Goal: Task Accomplishment & Management: Complete application form

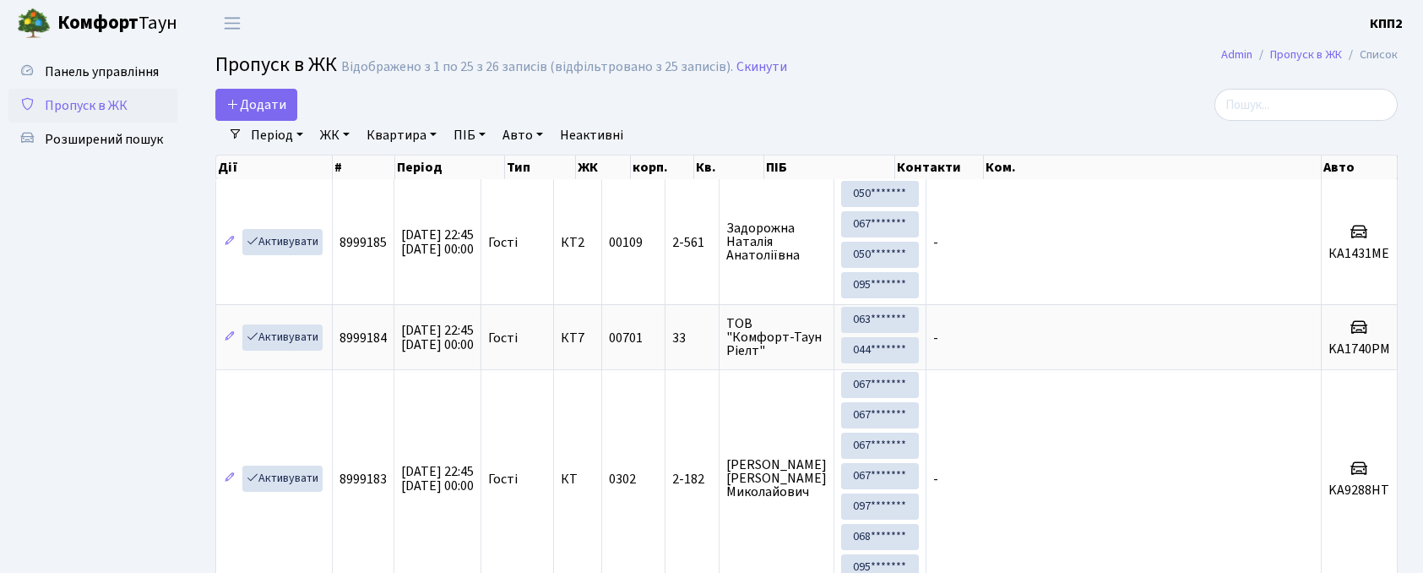
select select "25"
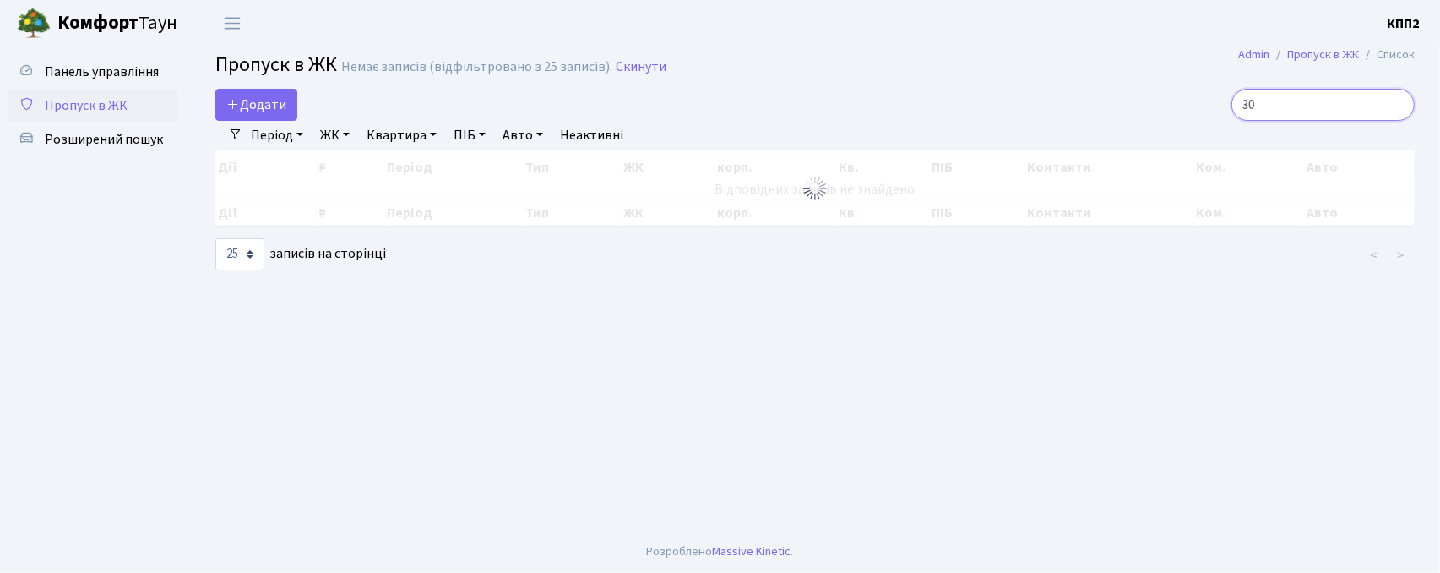
type input "3"
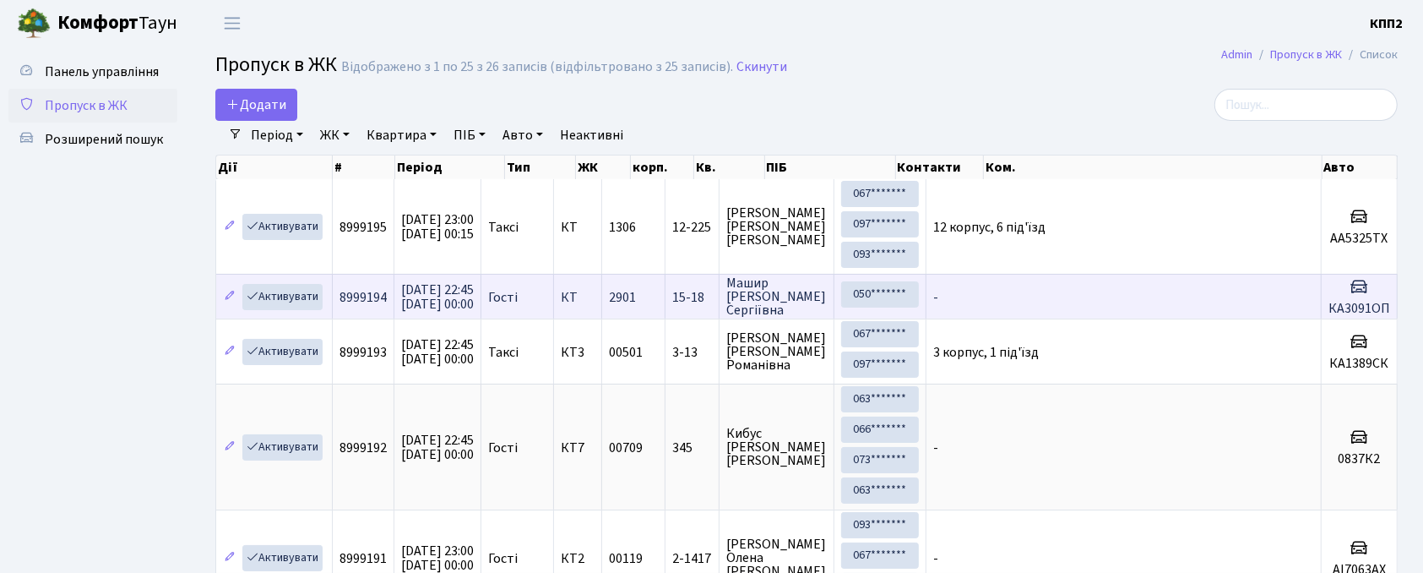
click at [1072, 312] on td "-" at bounding box center [1124, 296] width 395 height 45
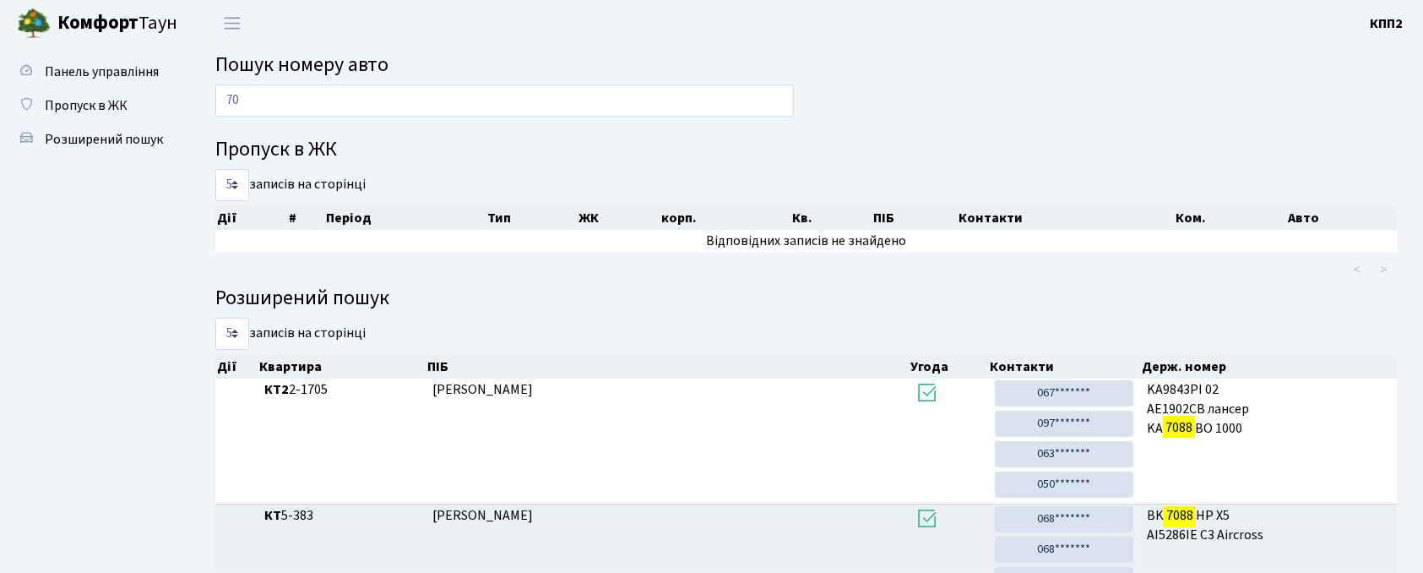
type input "7"
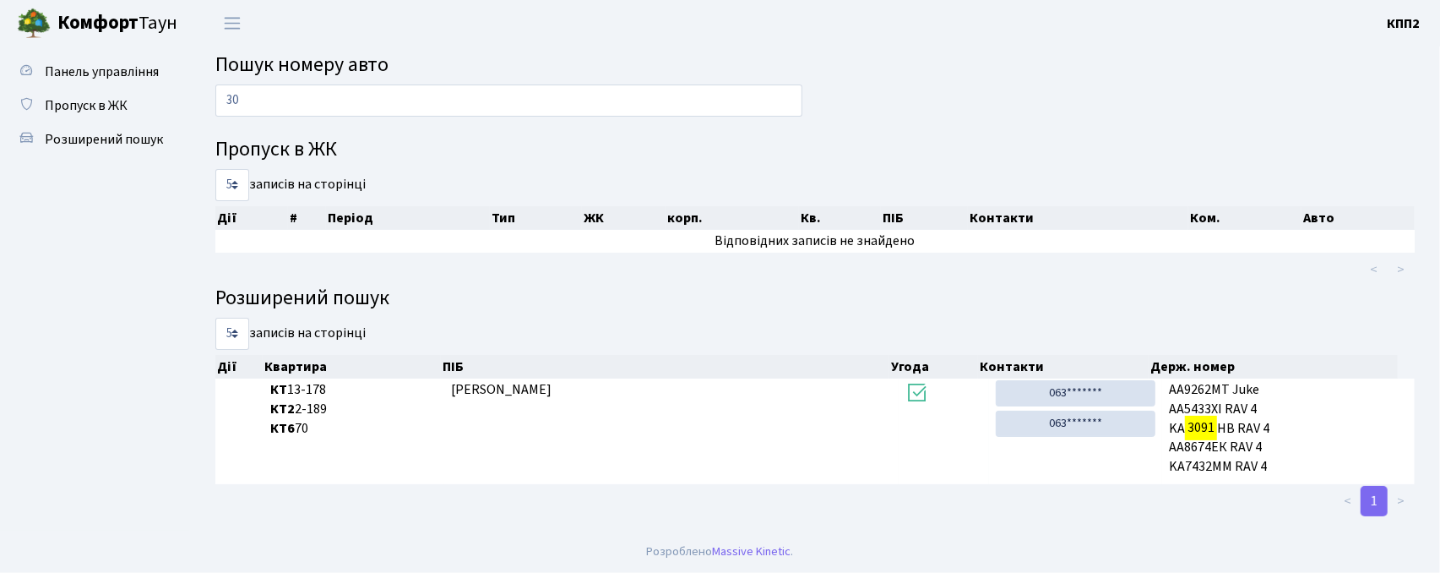
type input "3"
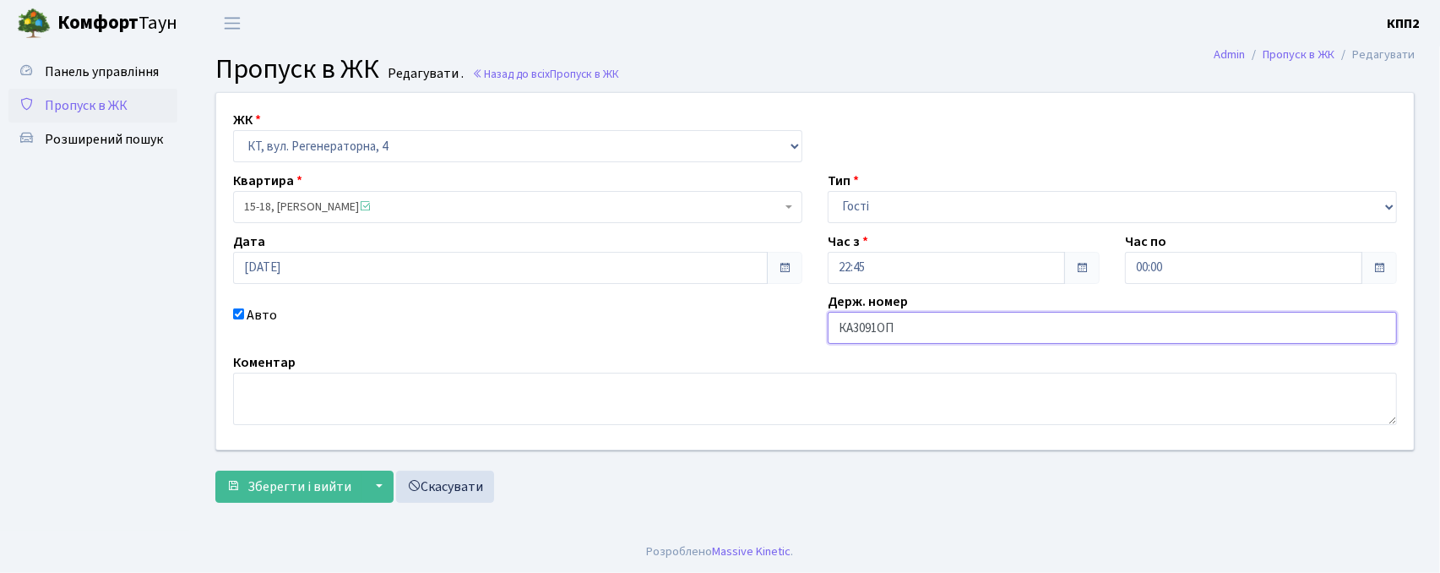
click at [1011, 335] on input "КА3091ОП" at bounding box center [1112, 328] width 569 height 32
type input "КА3091ОР"
click at [248, 498] on button "Зберегти і вийти" at bounding box center [288, 486] width 147 height 32
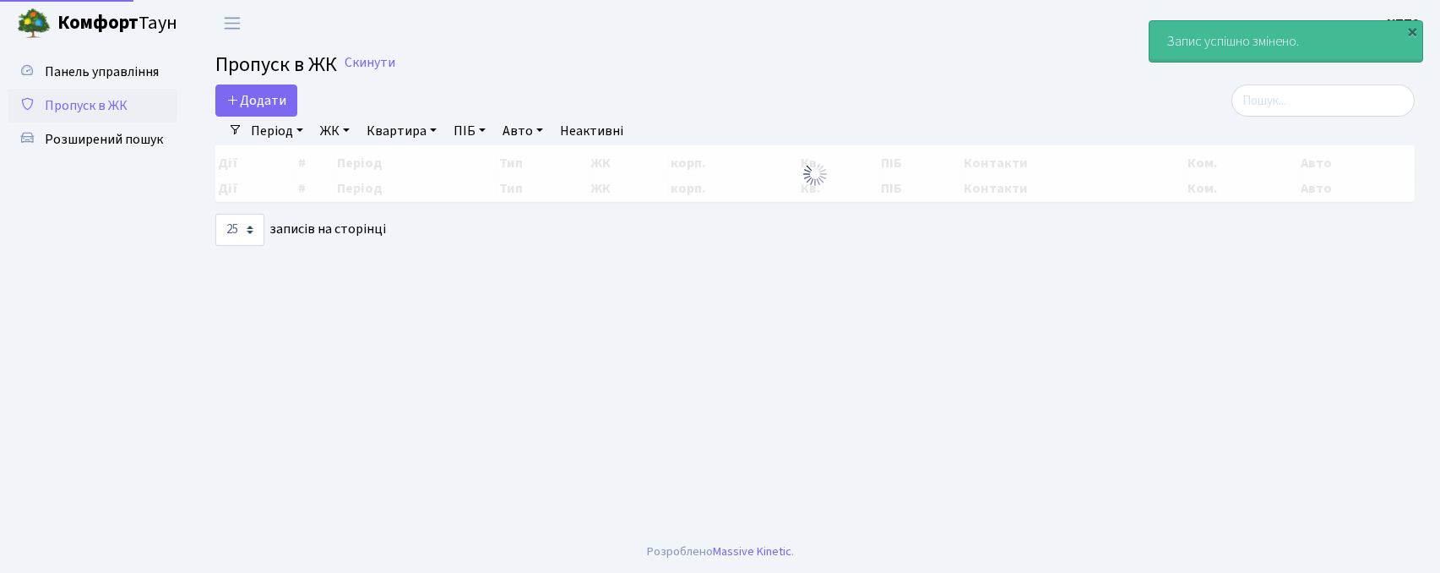
select select "25"
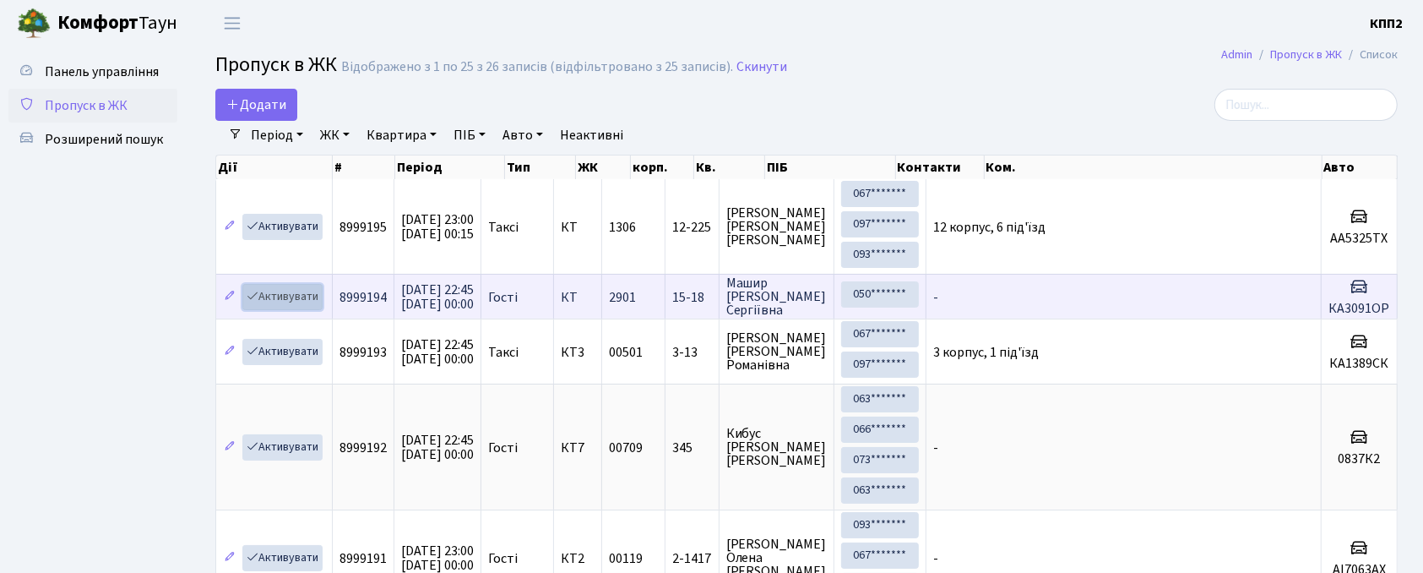
click at [291, 298] on link "Активувати" at bounding box center [282, 297] width 80 height 26
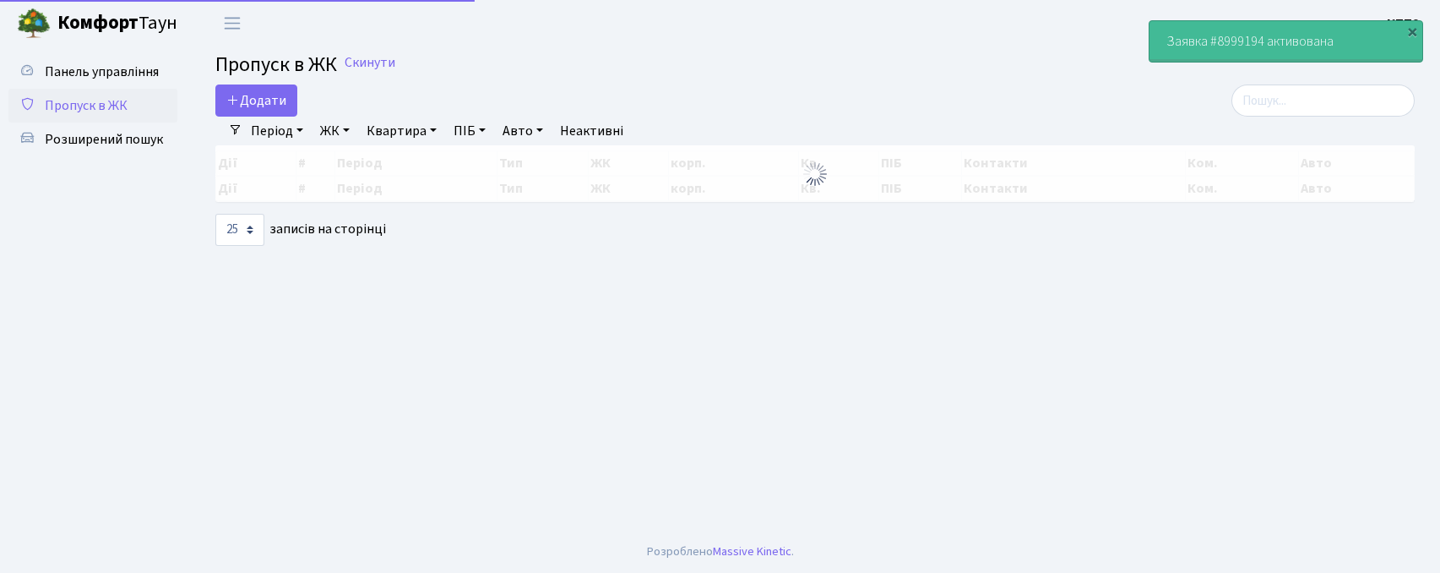
select select "25"
click at [1302, 116] on div "Додати Фільтри Період [DATE] - [DATE] ЖК - КТ, вул. Регенераторна, 4 КТ2, просп…" at bounding box center [815, 164] width 1225 height 161
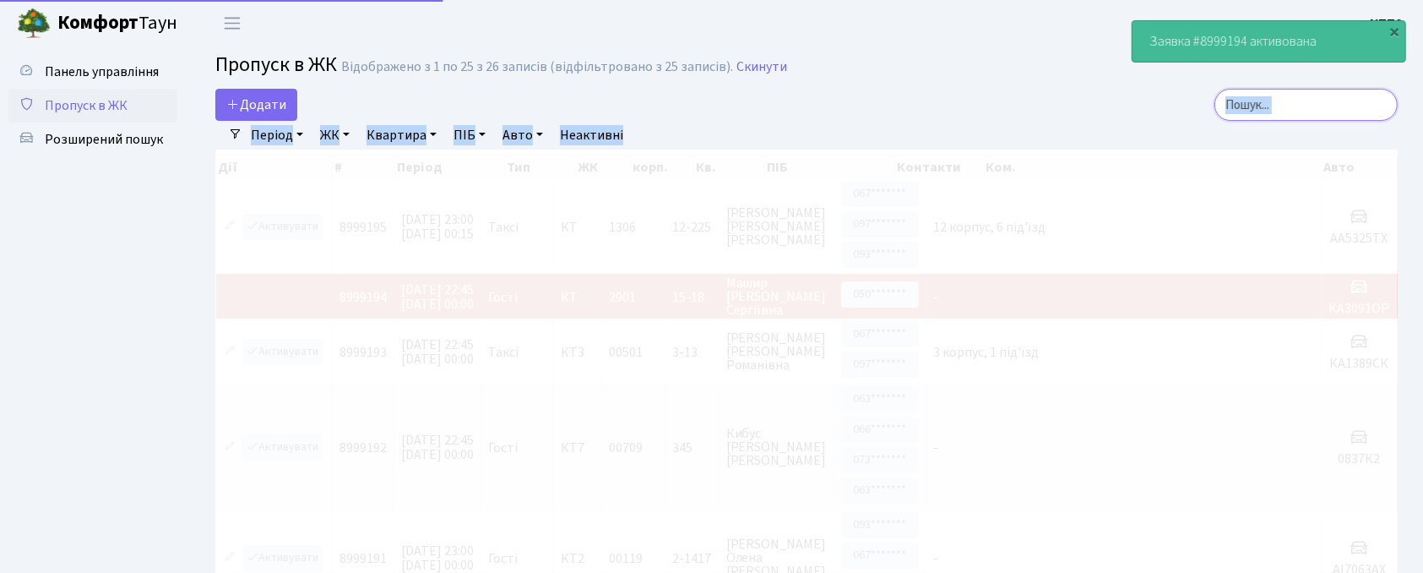
drag, startPoint x: 1297, startPoint y: 106, endPoint x: 1291, endPoint y: 111, distance: 9.0
click at [1296, 106] on input "search" at bounding box center [1306, 105] width 183 height 32
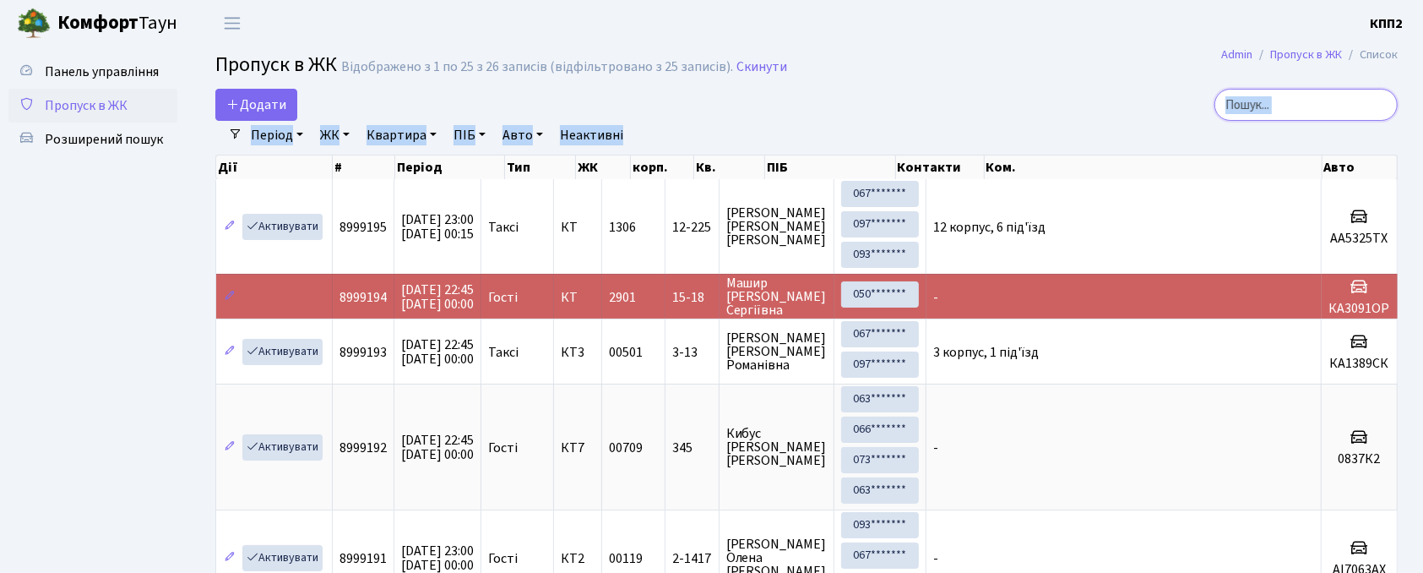
click at [1315, 118] on input "search" at bounding box center [1306, 105] width 183 height 32
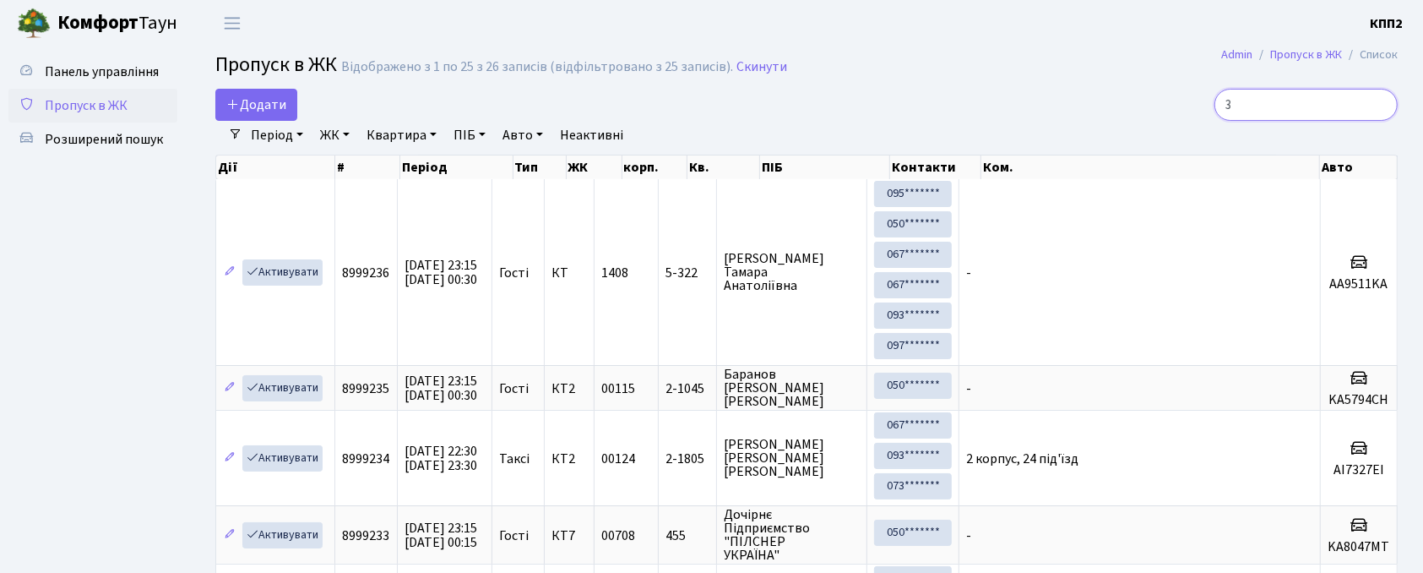
type input "3"
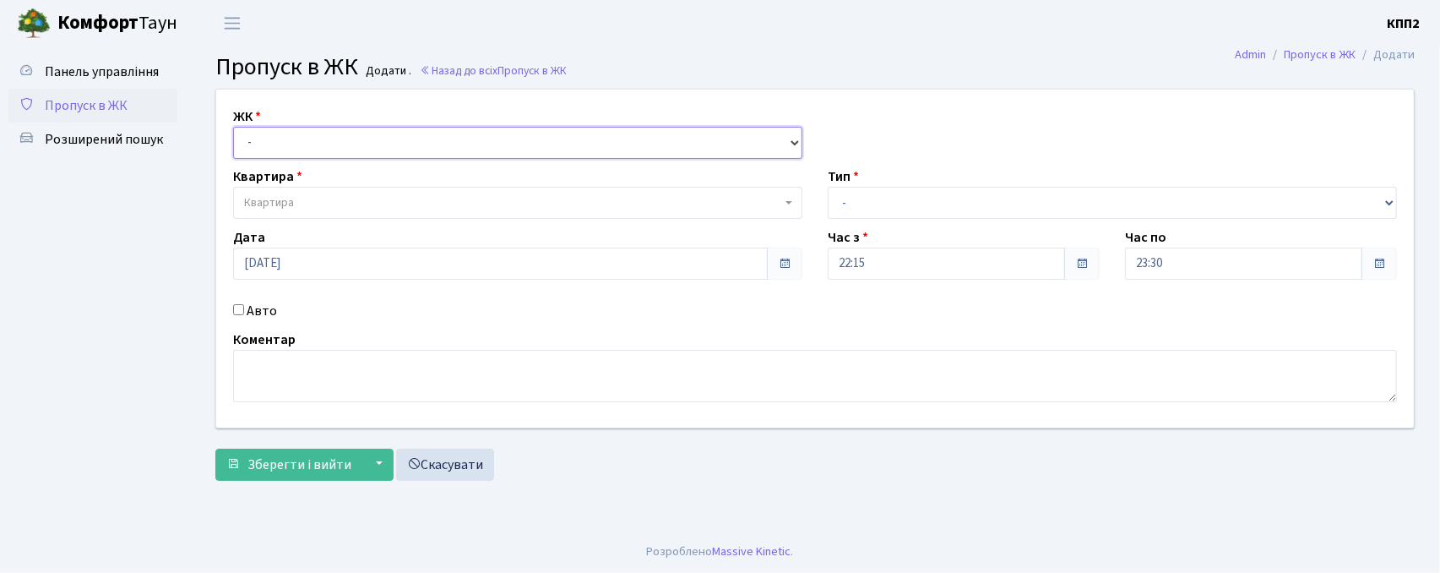
drag, startPoint x: 345, startPoint y: 132, endPoint x: 340, endPoint y: 157, distance: 25.8
click at [345, 132] on select "- КТ, вул. Регенераторна, 4 КТ2, просп. Соборності, 17 КТ3, вул. Березнева, 16 …" at bounding box center [517, 143] width 569 height 32
select select "302"
click at [233, 127] on select "- КТ, вул. Регенераторна, 4 КТ2, просп. Соборності, 17 КТ3, вул. Березнева, 16 …" at bounding box center [517, 143] width 569 height 32
select select
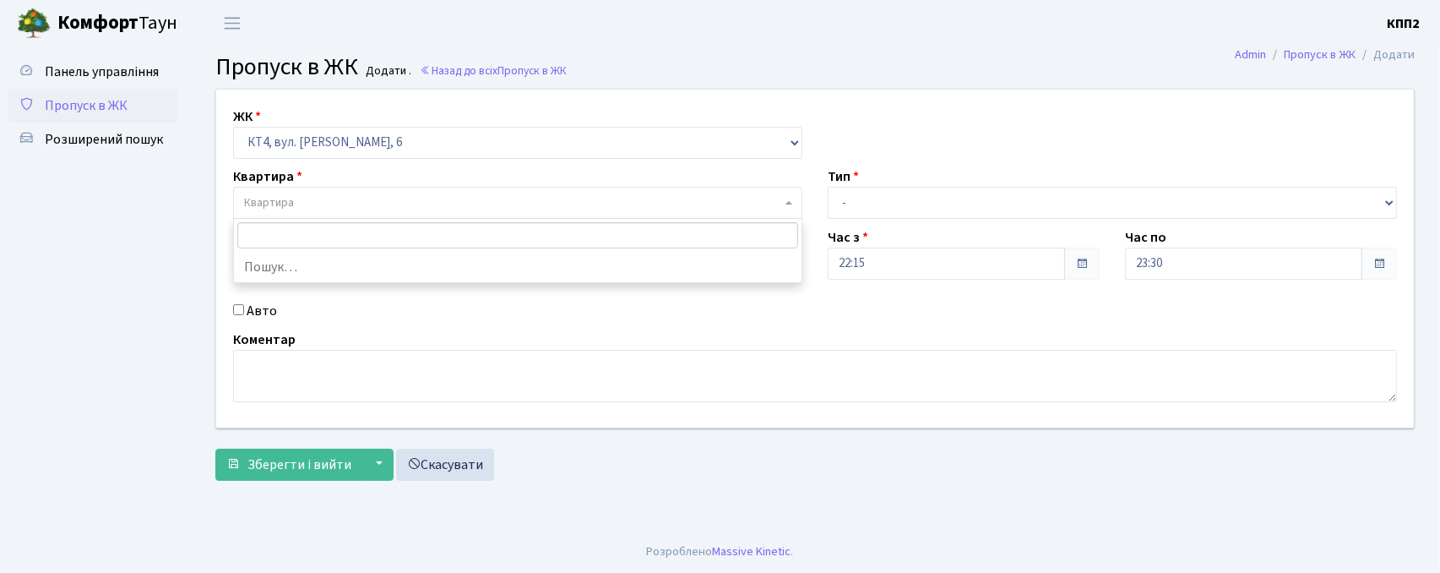
click at [345, 203] on span "Квартира" at bounding box center [512, 202] width 537 height 17
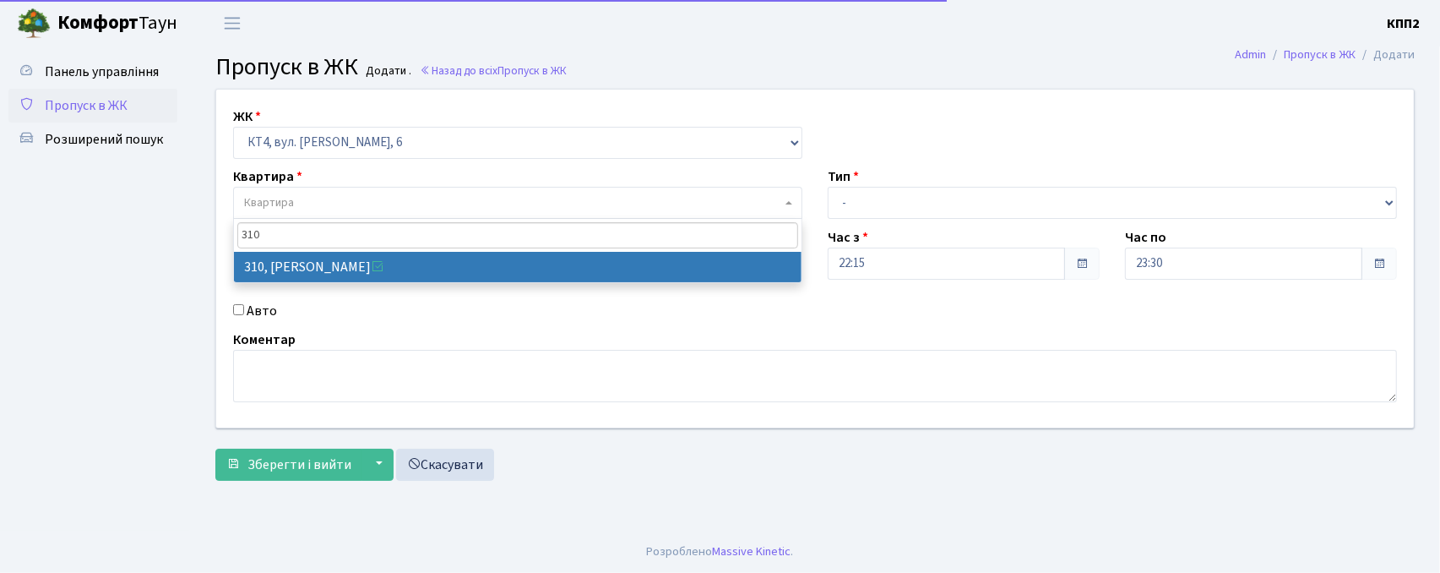
type input "310"
select select "17021"
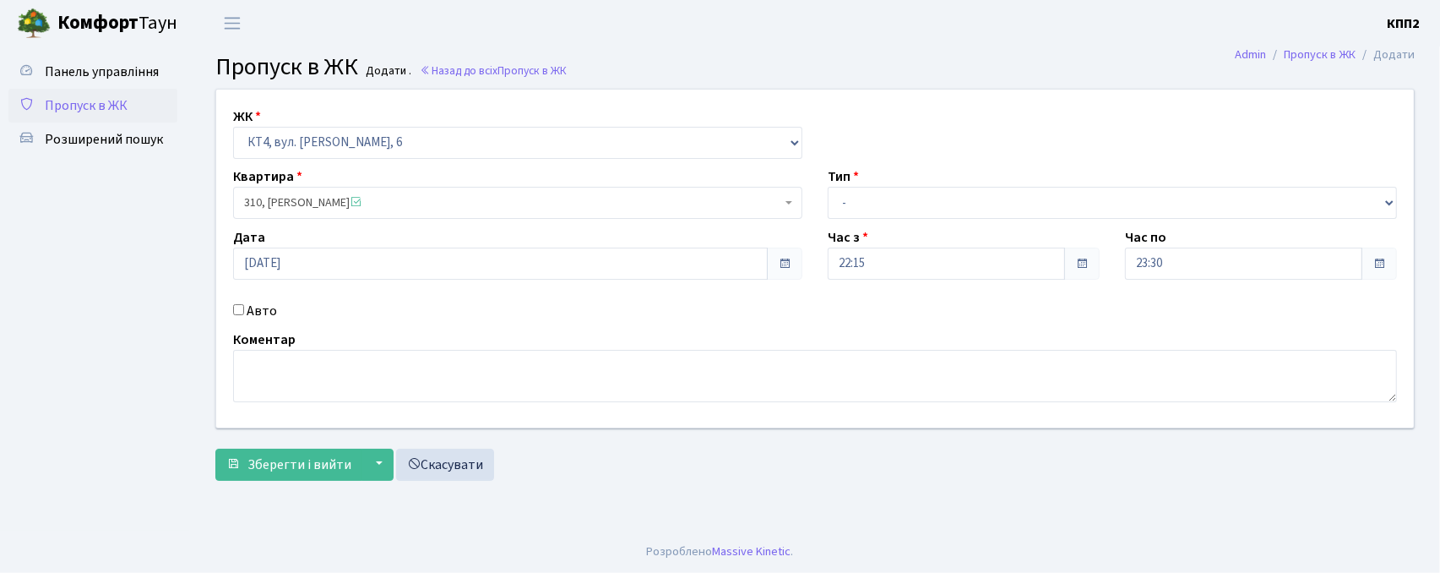
click at [262, 314] on label "Авто" at bounding box center [262, 311] width 30 height 20
click at [244, 314] on input "Авто" at bounding box center [238, 309] width 11 height 11
checkbox input "true"
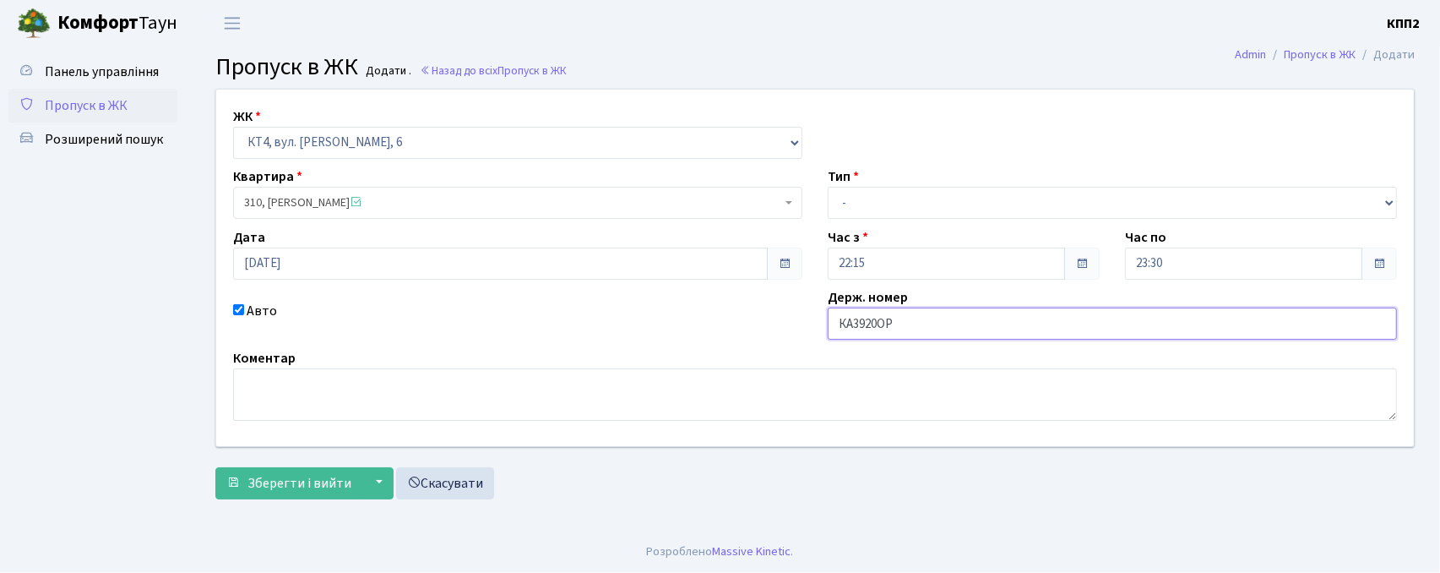
type input "КА3920ОР"
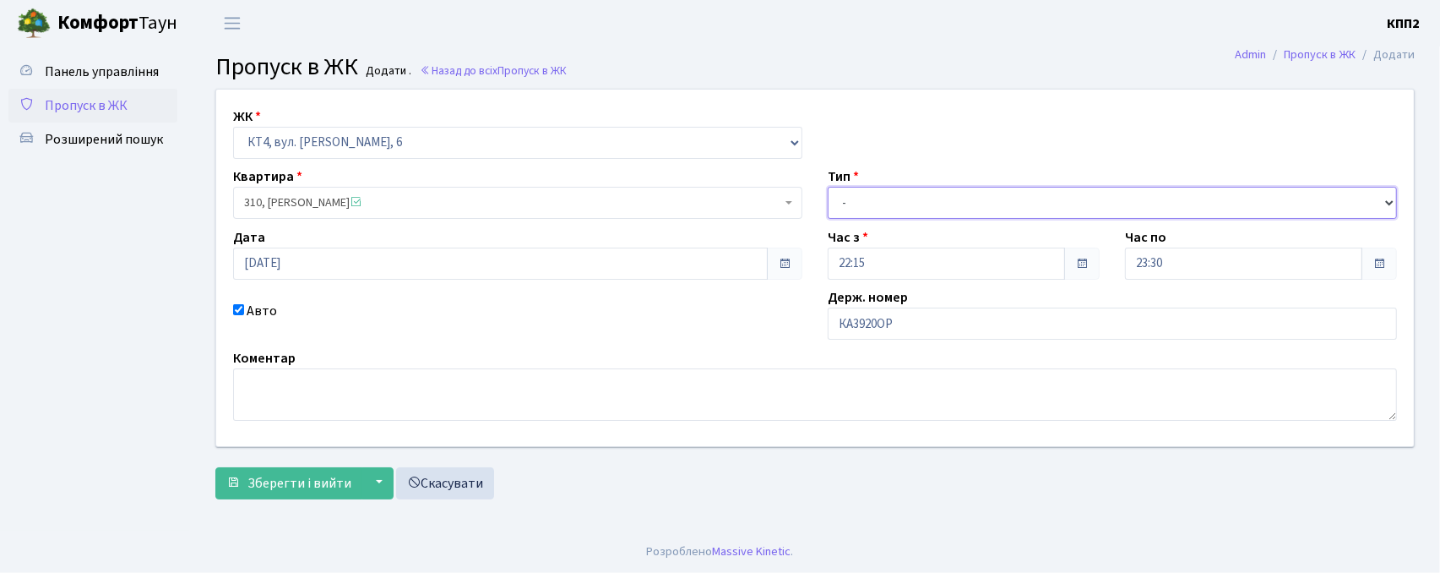
click at [866, 204] on select "- Доставка Таксі Гості Сервіс" at bounding box center [1112, 203] width 569 height 32
select select "2"
click at [828, 187] on select "- Доставка Таксі Гості Сервіс" at bounding box center [1112, 203] width 569 height 32
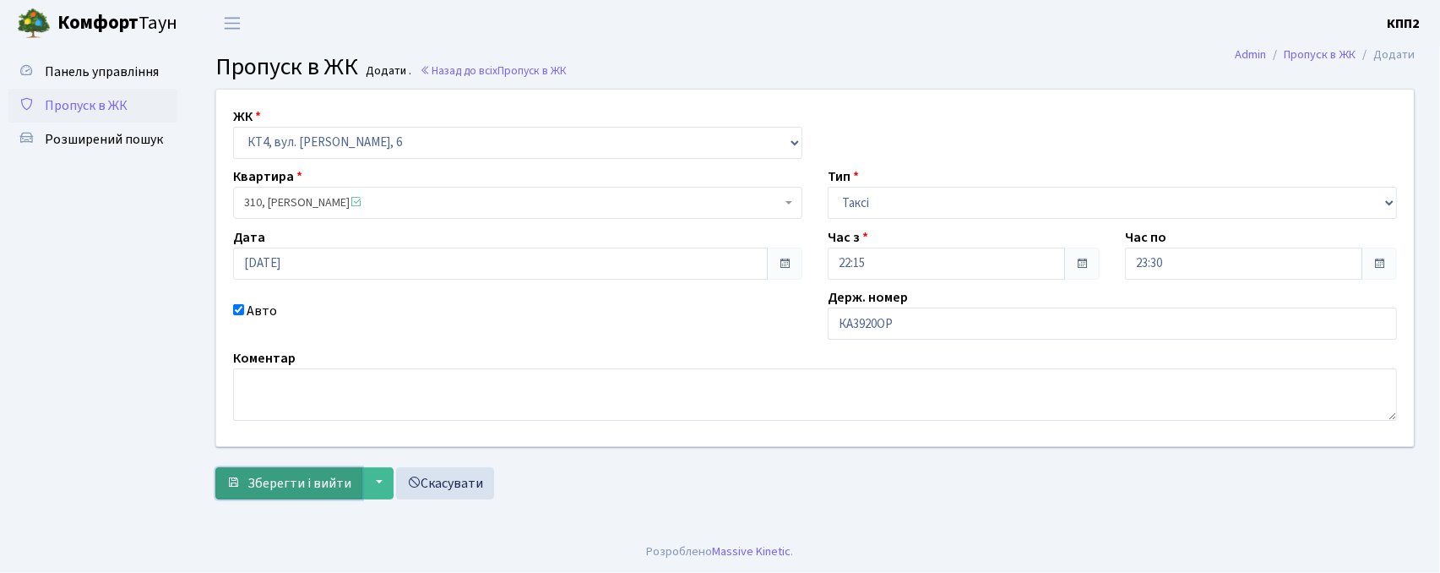
click at [329, 477] on span "Зберегти і вийти" at bounding box center [299, 483] width 104 height 19
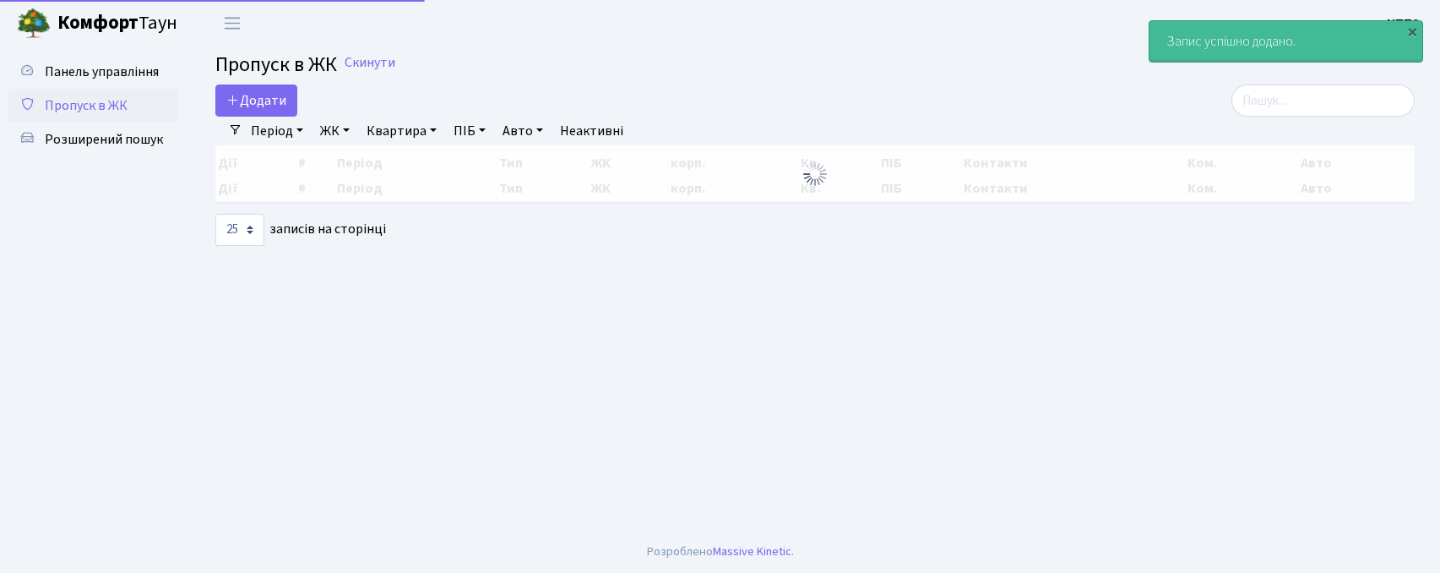
select select "25"
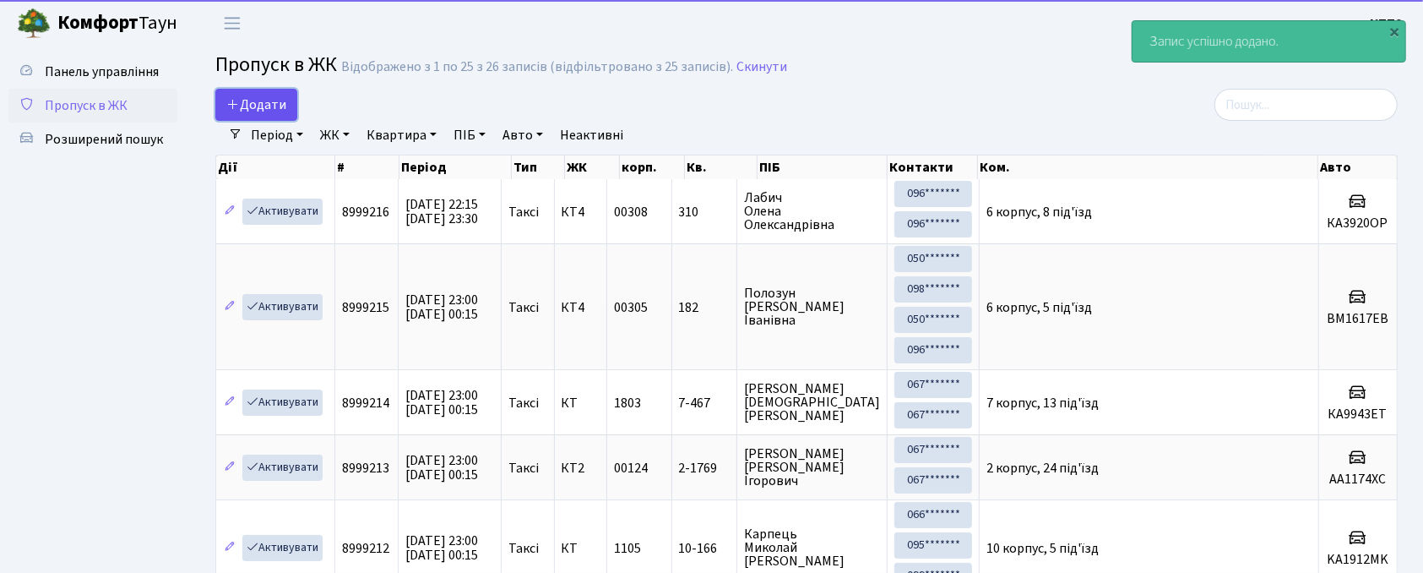
drag, startPoint x: 282, startPoint y: 95, endPoint x: 271, endPoint y: 105, distance: 14.9
click at [282, 95] on link "Додати" at bounding box center [256, 105] width 82 height 32
